Goal: Task Accomplishment & Management: Manage account settings

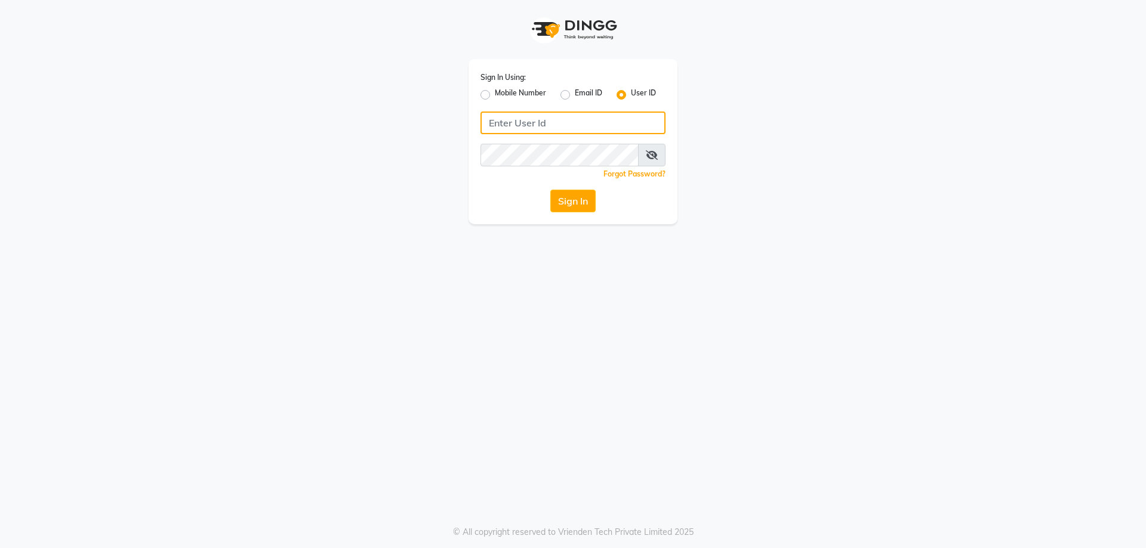
type input "9100166668"
click at [579, 201] on button "Sign In" at bounding box center [572, 201] width 45 height 23
click at [495, 94] on label "Mobile Number" at bounding box center [520, 95] width 51 height 14
click at [495, 94] on input "Mobile Number" at bounding box center [499, 92] width 8 height 8
radio input "true"
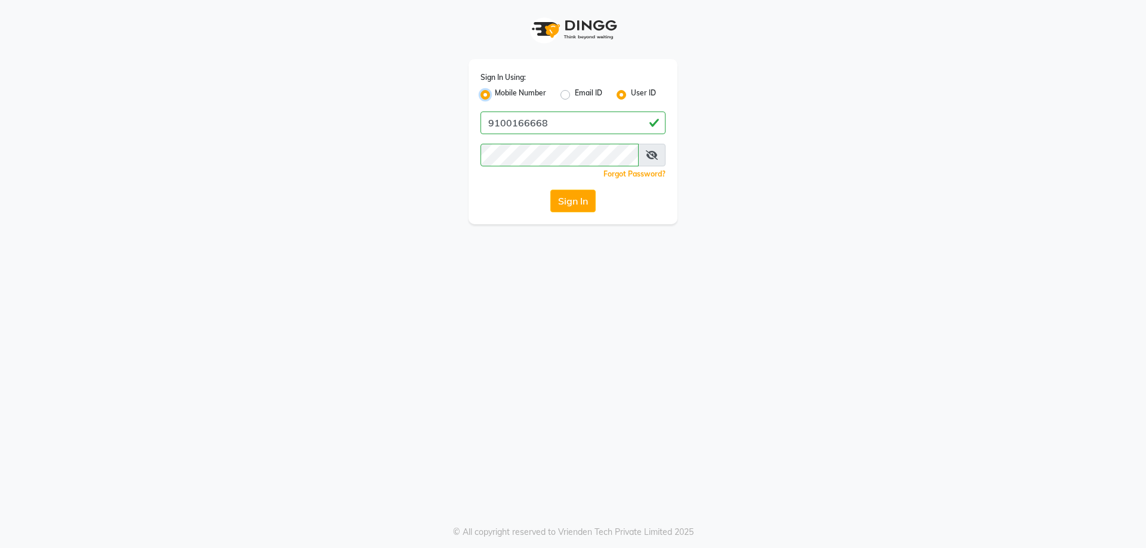
radio input "false"
click at [579, 116] on input "Username" at bounding box center [592, 123] width 145 height 23
type input "9100166668"
click at [578, 204] on button "Sign In" at bounding box center [572, 201] width 45 height 23
